Goal: Information Seeking & Learning: Learn about a topic

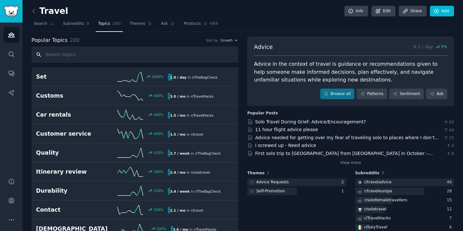
click at [76, 52] on input "text" at bounding box center [135, 54] width 207 height 16
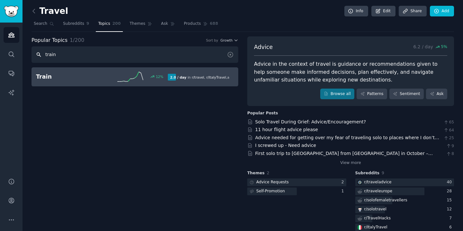
type input "train"
click at [56, 76] on h2 "Train" at bounding box center [69, 77] width 66 height 8
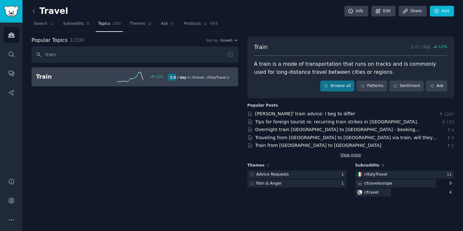
click at [347, 153] on link "View more" at bounding box center [350, 155] width 21 height 6
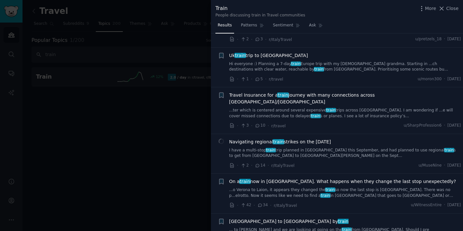
scroll to position [1700, 0]
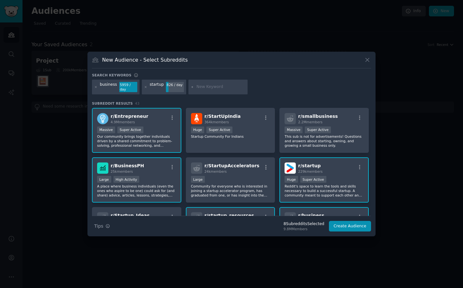
scroll to position [151, 0]
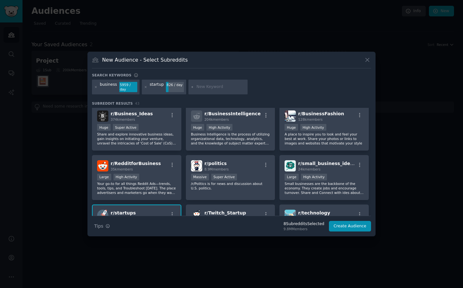
click at [62, 127] on div at bounding box center [231, 144] width 463 height 288
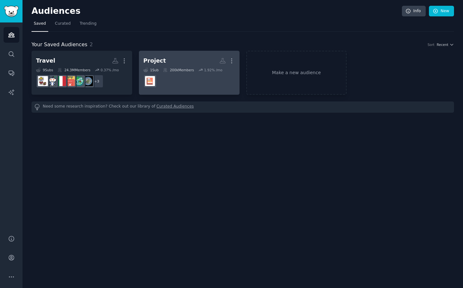
click at [184, 86] on dd at bounding box center [189, 81] width 92 height 18
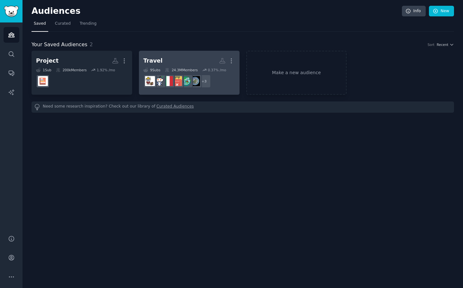
click at [170, 57] on h2 "Travel More" at bounding box center [189, 60] width 92 height 11
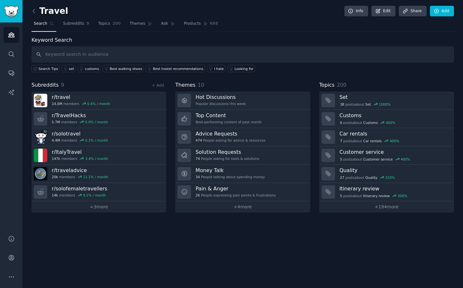
click at [95, 55] on input "text" at bounding box center [243, 54] width 422 height 16
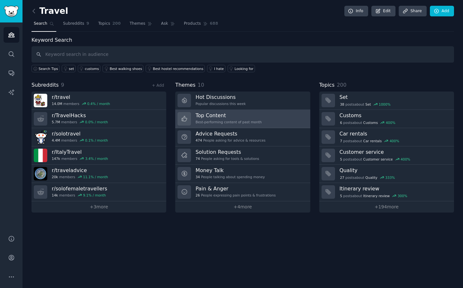
click at [209, 113] on h3 "Top Content" at bounding box center [228, 115] width 66 height 7
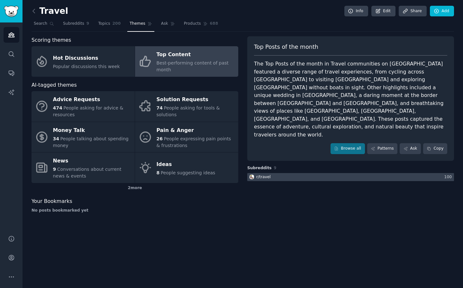
click at [286, 173] on div at bounding box center [350, 177] width 207 height 8
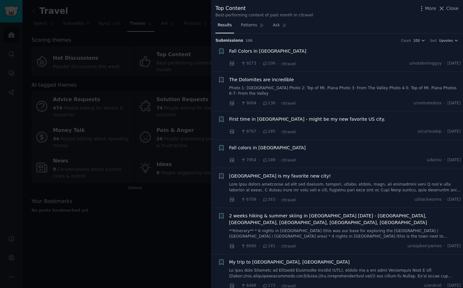
click at [170, 219] on div at bounding box center [231, 144] width 463 height 288
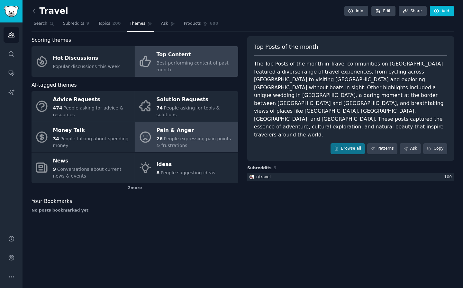
click at [186, 131] on div "Pain & Anger" at bounding box center [196, 130] width 78 height 10
